Goal: Task Accomplishment & Management: Manage account settings

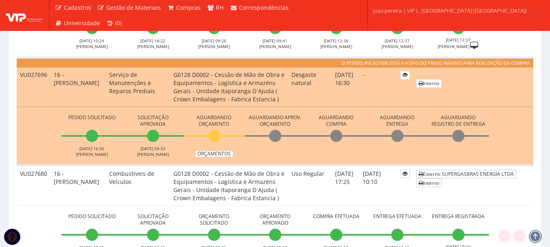
scroll to position [244, 0]
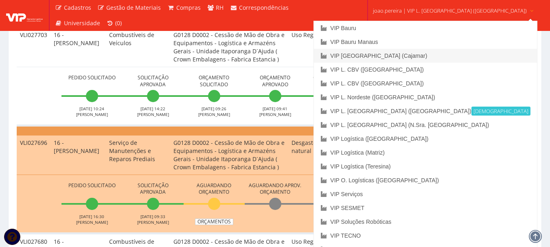
click at [417, 56] on link "VIP [GEOGRAPHIC_DATA] (Cajamar)" at bounding box center [425, 56] width 223 height 14
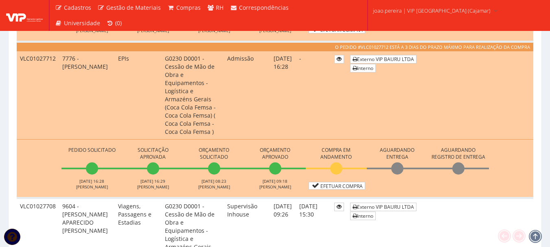
scroll to position [366, 0]
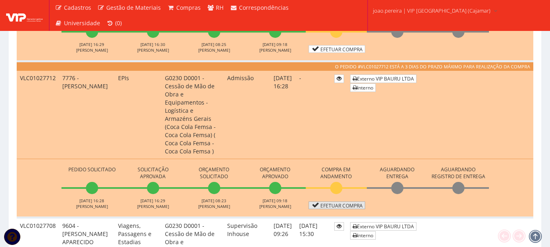
click at [350, 202] on link "Efetuar Compra" at bounding box center [337, 206] width 57 height 8
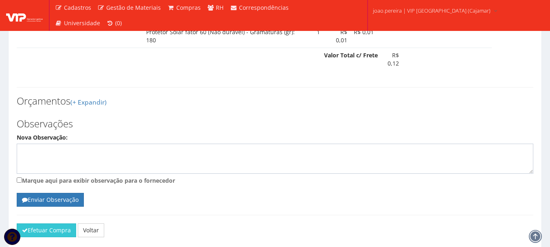
scroll to position [733, 0]
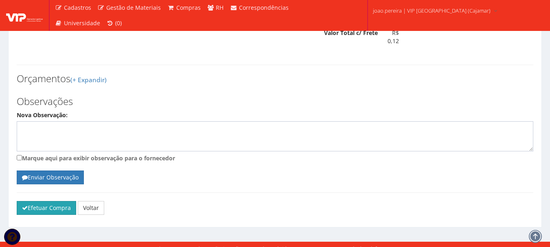
click at [47, 206] on button "Efetuar Compra" at bounding box center [46, 208] width 59 height 14
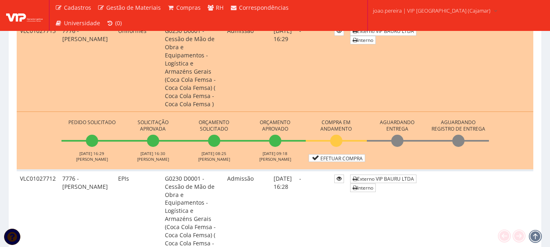
scroll to position [285, 0]
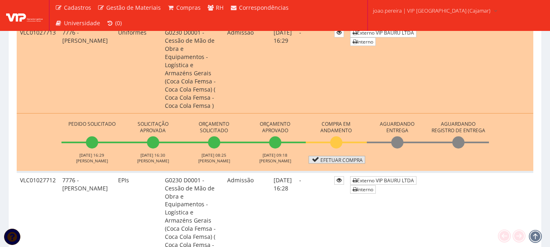
click at [334, 156] on link "Efetuar Compra" at bounding box center [337, 160] width 57 height 8
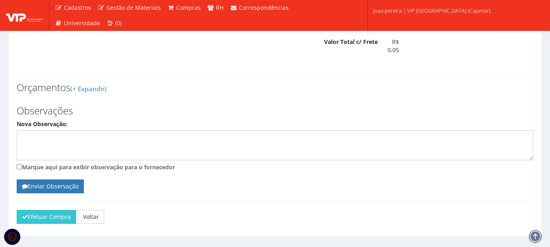
scroll to position [452, 0]
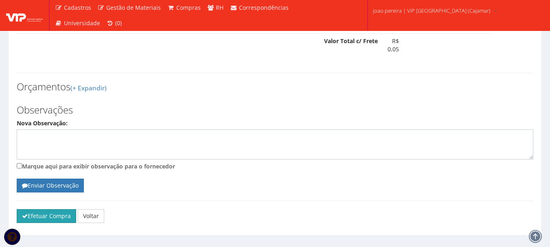
click at [41, 209] on button "Efetuar Compra" at bounding box center [46, 216] width 59 height 14
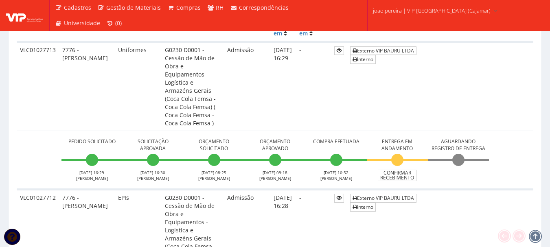
scroll to position [244, 0]
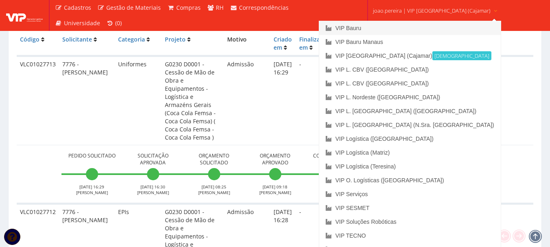
click at [387, 30] on link "VIP Bauru" at bounding box center [410, 28] width 182 height 14
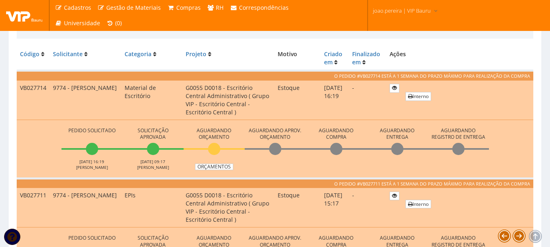
scroll to position [204, 0]
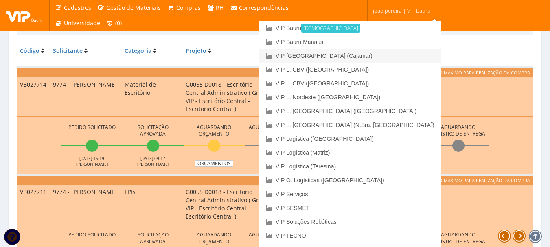
click at [386, 55] on link "VIP [GEOGRAPHIC_DATA] (Cajamar)" at bounding box center [350, 56] width 182 height 14
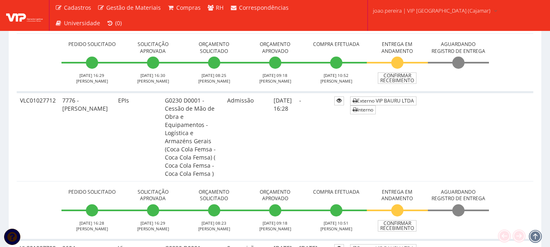
scroll to position [407, 0]
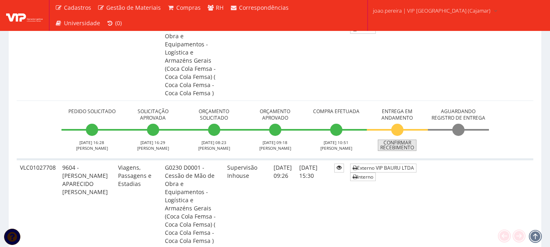
click at [405, 140] on link "Confirmar Recebimento" at bounding box center [397, 145] width 39 height 11
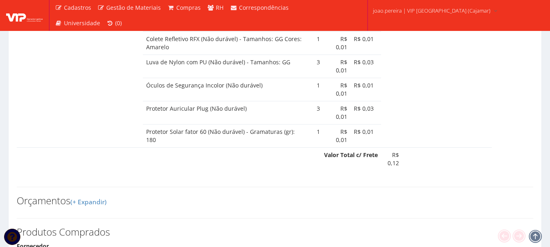
select select "848"
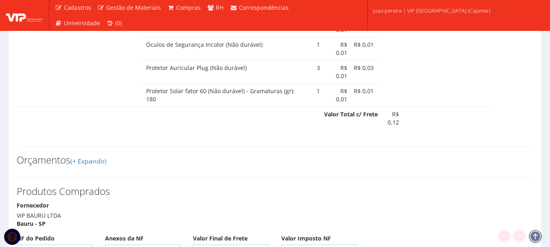
scroll to position [692, 0]
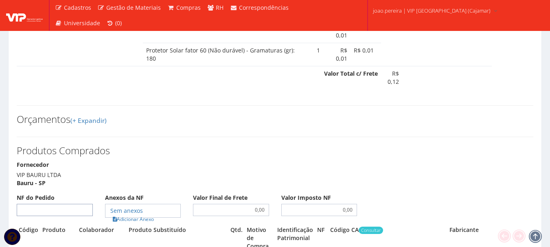
click at [64, 204] on input "NF do Pedido" at bounding box center [55, 210] width 76 height 12
select select "848"
select select "19"
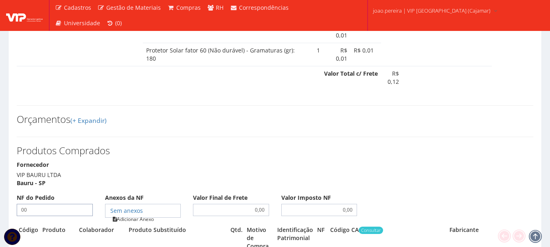
type input "00"
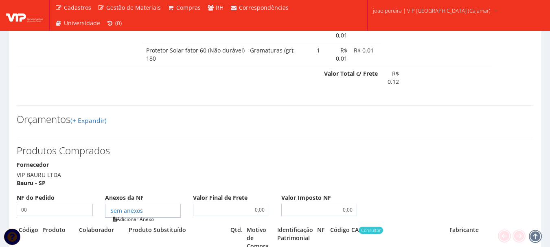
type input "00"
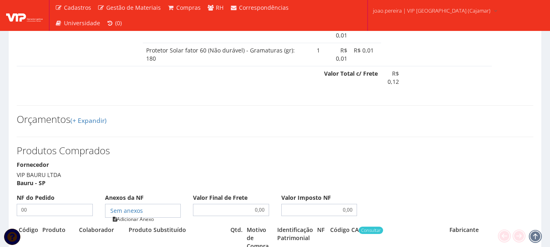
type input "00"
click at [130, 215] on link "Adicionar Anexo" at bounding box center [133, 219] width 46 height 9
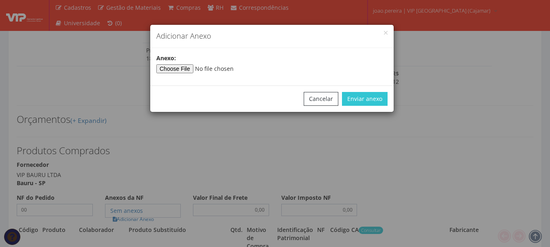
select select "25"
click at [177, 65] on input"] "file" at bounding box center [211, 68] width 111 height 9
select select "1164"
type input"] "C:\fakepath\PEDIDOS SEM NOTA FISCAL ESTOQUE.docx"
click at [373, 99] on button "Enviar anexo" at bounding box center [365, 99] width 46 height 14
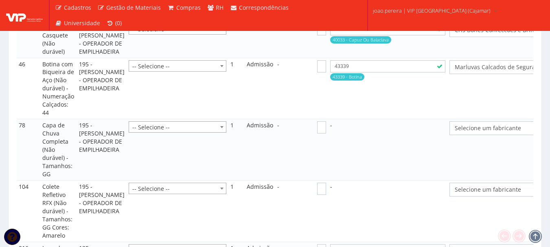
scroll to position [936, 0]
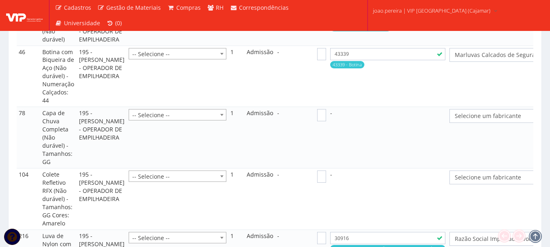
click at [508, 120] on span "Selecione um fabricante" at bounding box center [514, 116] width 118 height 8
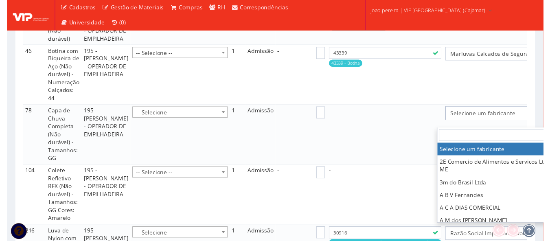
scroll to position [936, 19]
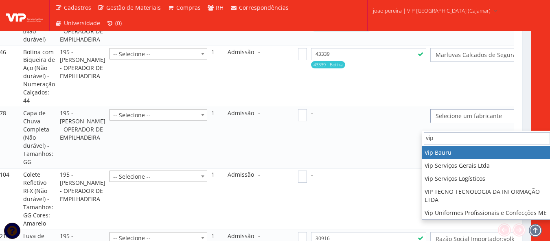
type input "vip"
select select "70"
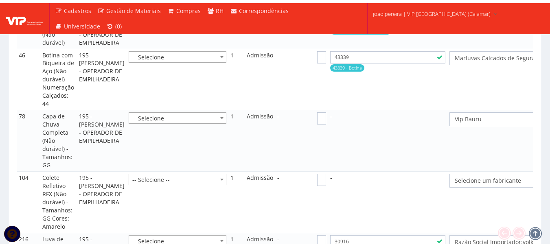
scroll to position [936, 0]
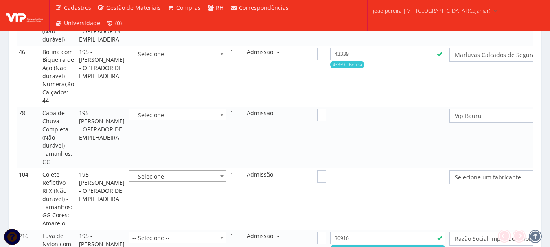
click at [491, 182] on span "Selecione um fabricante" at bounding box center [514, 177] width 118 height 8
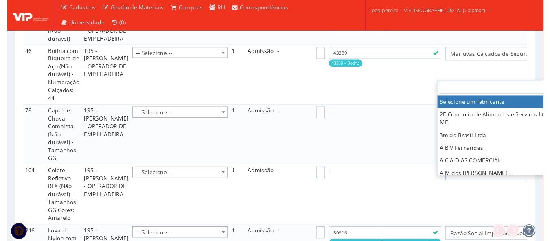
scroll to position [936, 19]
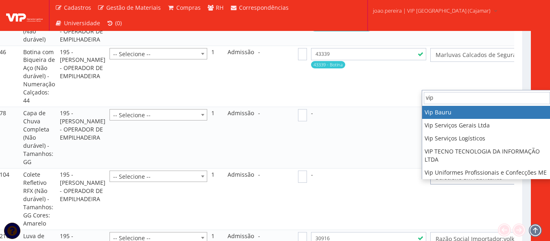
type input "vip"
select select "70"
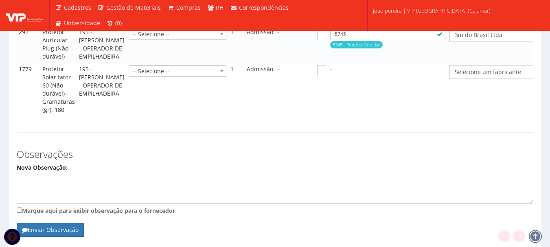
scroll to position [1425, 0]
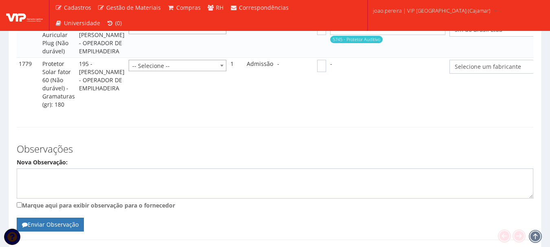
click at [493, 71] on span "Selecione um fabricante" at bounding box center [514, 67] width 118 height 8
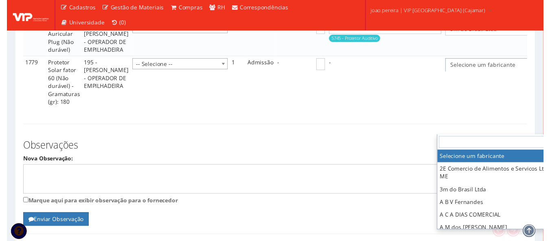
scroll to position [1425, 19]
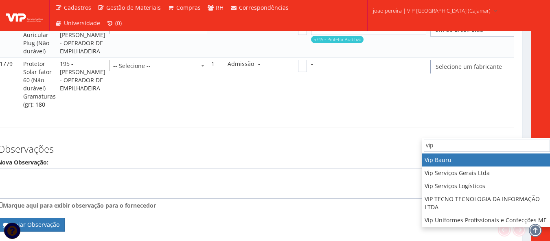
type input "vip"
select select "70"
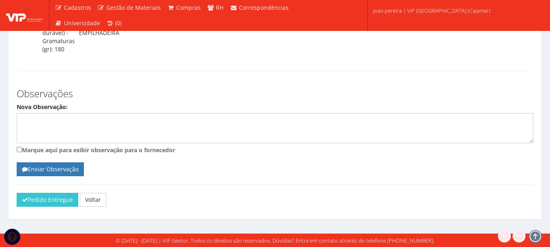
scroll to position [1550, 0]
click at [41, 199] on button "Pedido Entregue" at bounding box center [47, 200] width 61 height 14
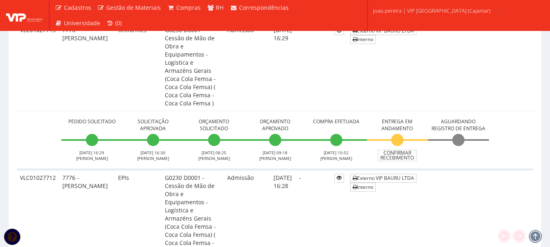
scroll to position [326, 0]
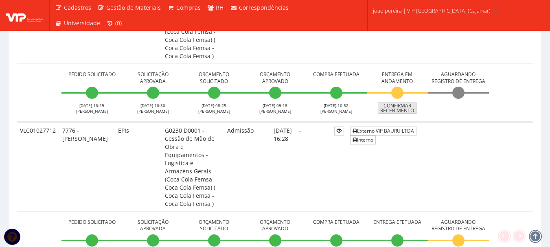
click at [400, 103] on link "Confirmar Recebimento" at bounding box center [397, 108] width 39 height 11
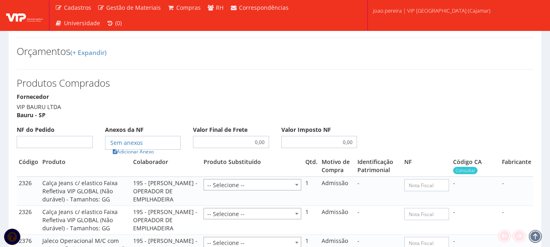
scroll to position [489, 0]
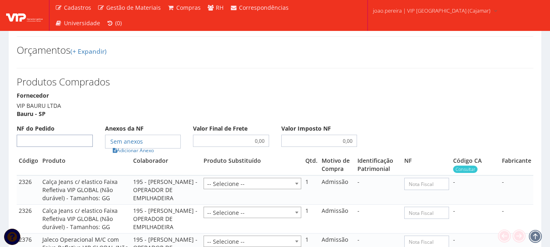
click at [69, 135] on input "NF do Pedido" at bounding box center [55, 141] width 76 height 12
type input "00"
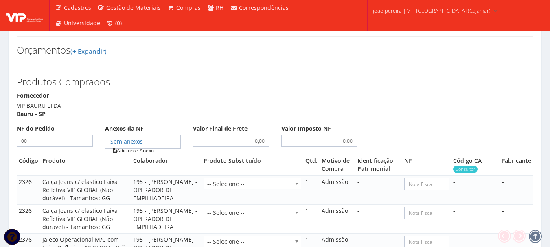
type input "00"
click at [145, 146] on link "Adicionar Anexo" at bounding box center [133, 150] width 46 height 9
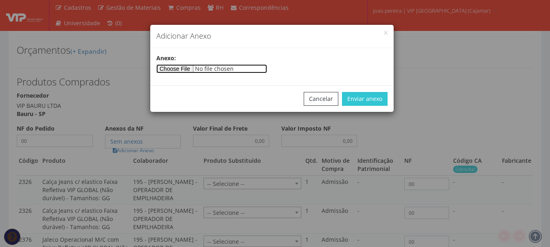
click at [193, 70] on input"] "file" at bounding box center [211, 68] width 111 height 9
type input"] "C:\fakepath\PEDIDOS SEM NOTA FISCAL ESTOQUE.docx"
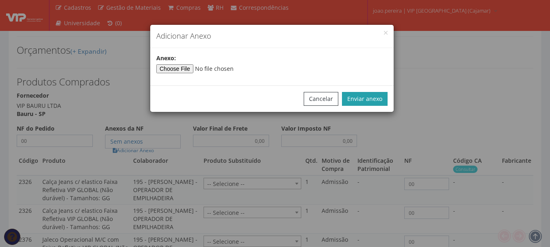
click at [367, 96] on button "Enviar anexo" at bounding box center [365, 99] width 46 height 14
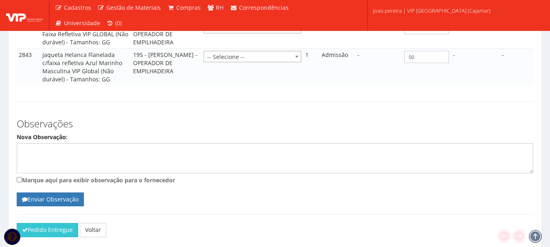
scroll to position [745, 0]
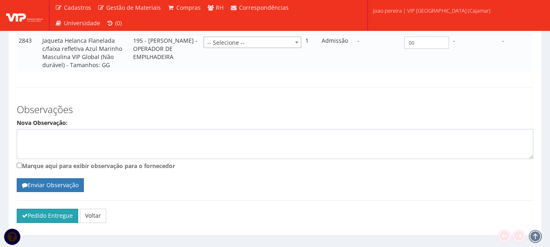
click at [34, 209] on button "Pedido Entregue" at bounding box center [47, 216] width 61 height 14
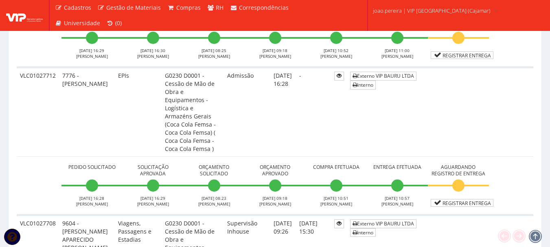
scroll to position [366, 0]
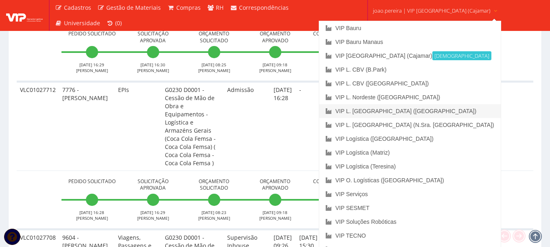
click at [413, 108] on link "VIP L. [GEOGRAPHIC_DATA] ([GEOGRAPHIC_DATA])" at bounding box center [410, 111] width 182 height 14
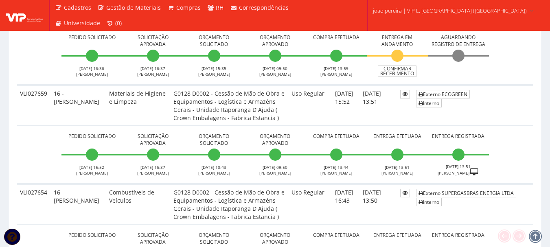
scroll to position [733, 0]
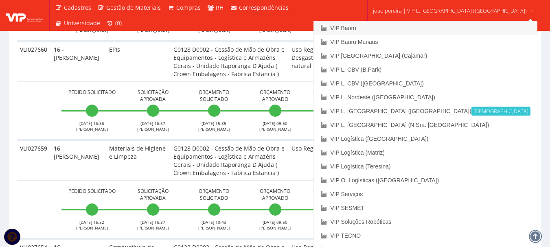
click at [401, 26] on link "VIP Bauru" at bounding box center [425, 28] width 223 height 14
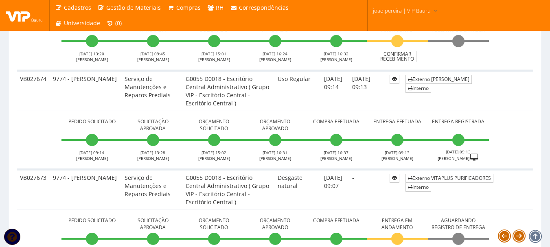
scroll to position [977, 0]
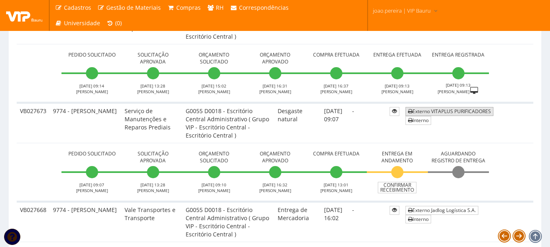
click at [457, 112] on link "Externo VITAPLUS PURIFICADORES" at bounding box center [449, 111] width 88 height 9
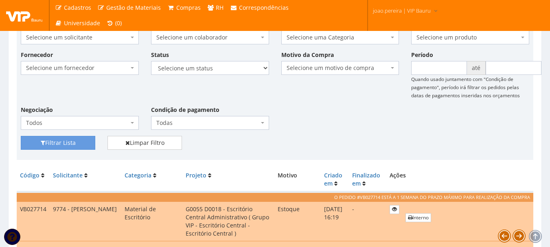
scroll to position [0, 0]
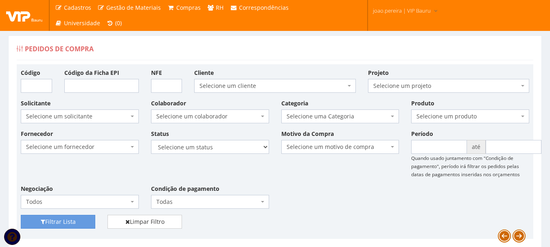
click at [278, 44] on div "Pedidos de Compra" at bounding box center [275, 51] width 517 height 20
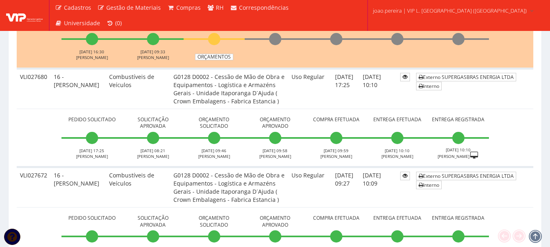
scroll to position [326, 0]
